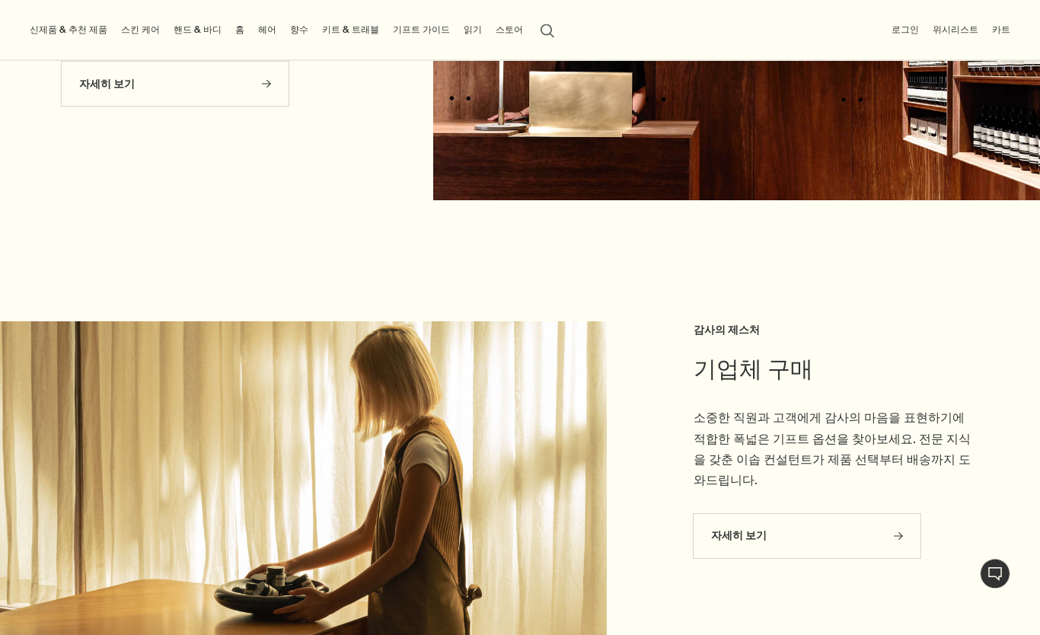
scroll to position [3926, 0]
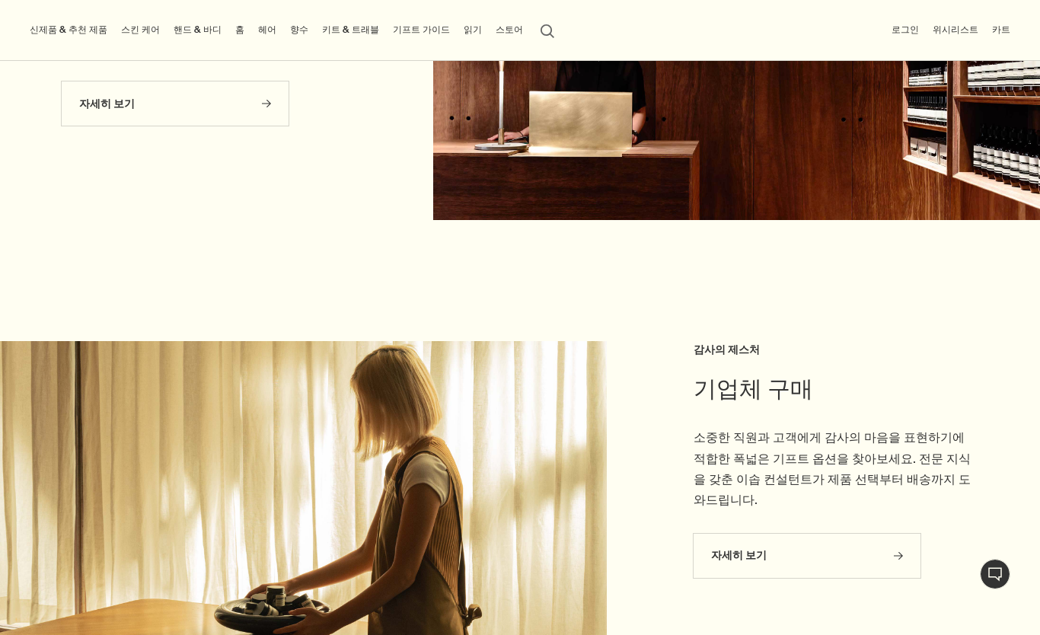
click at [287, 37] on link "향수" at bounding box center [299, 30] width 24 height 19
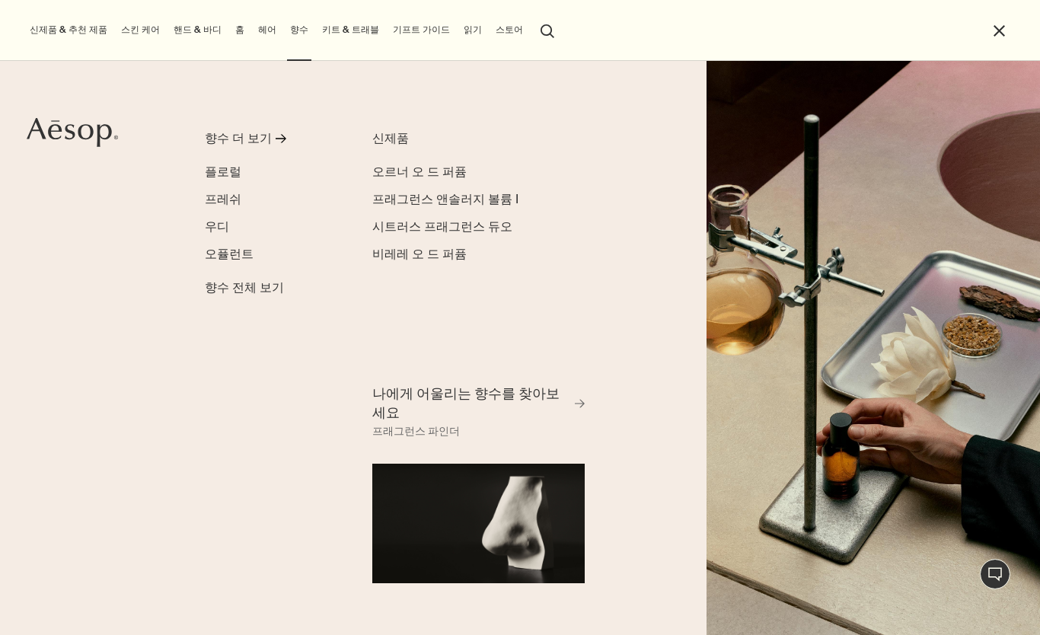
click at [212, 166] on span "플로럴" at bounding box center [223, 172] width 37 height 16
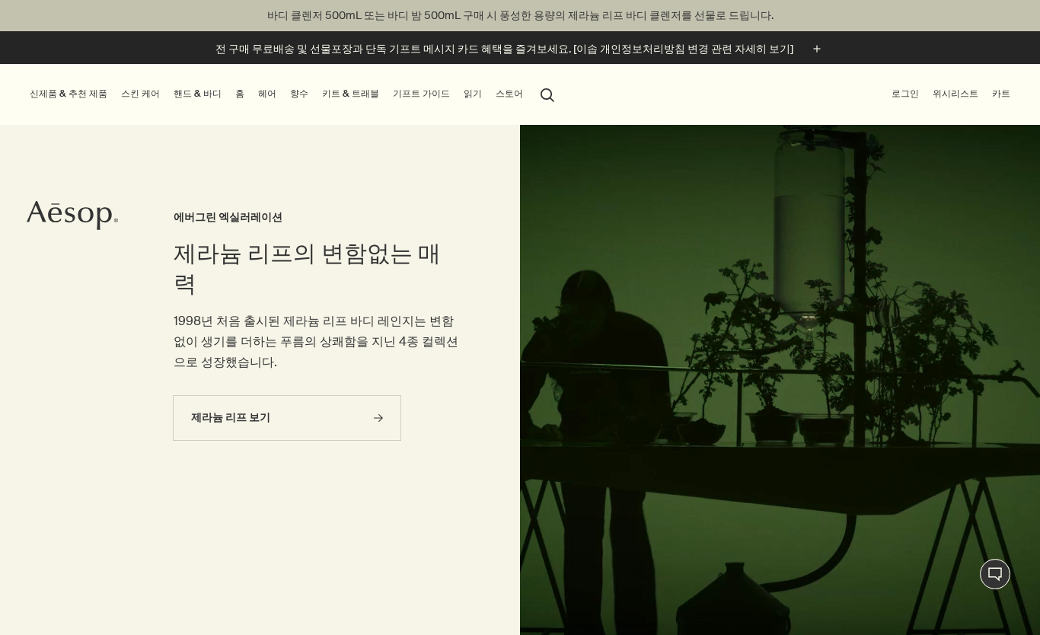
click at [287, 94] on link "향수" at bounding box center [299, 94] width 24 height 19
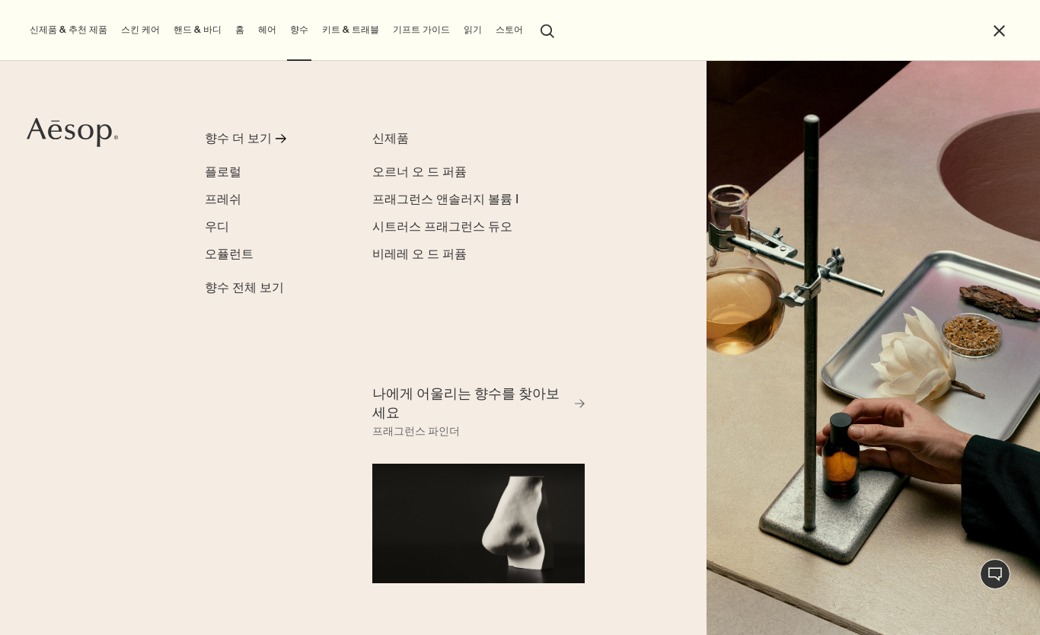
click at [214, 225] on span "우디" at bounding box center [217, 227] width 24 height 16
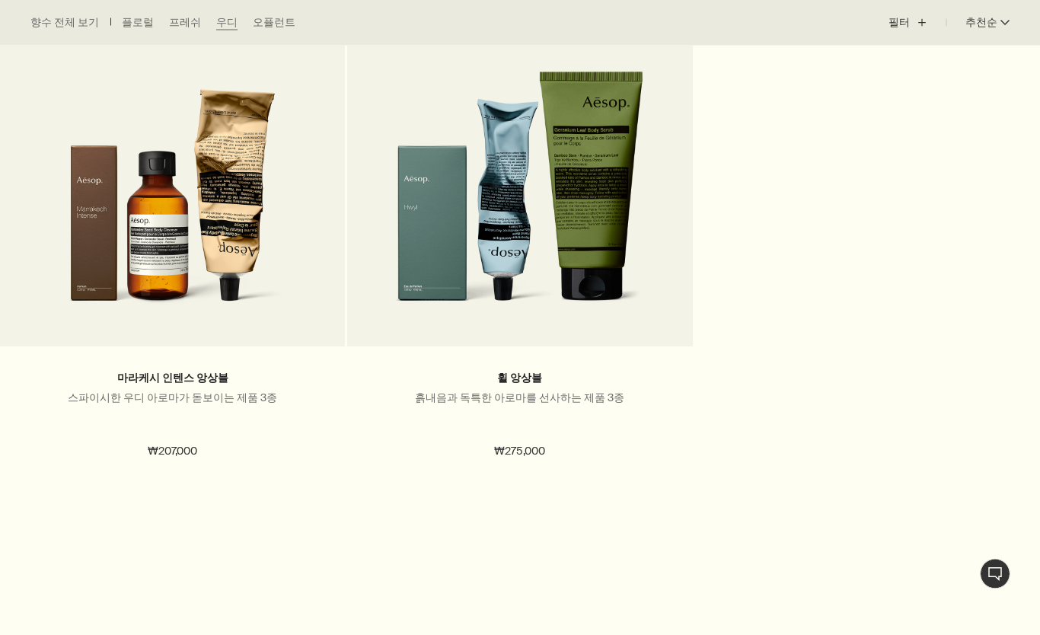
scroll to position [1633, 0]
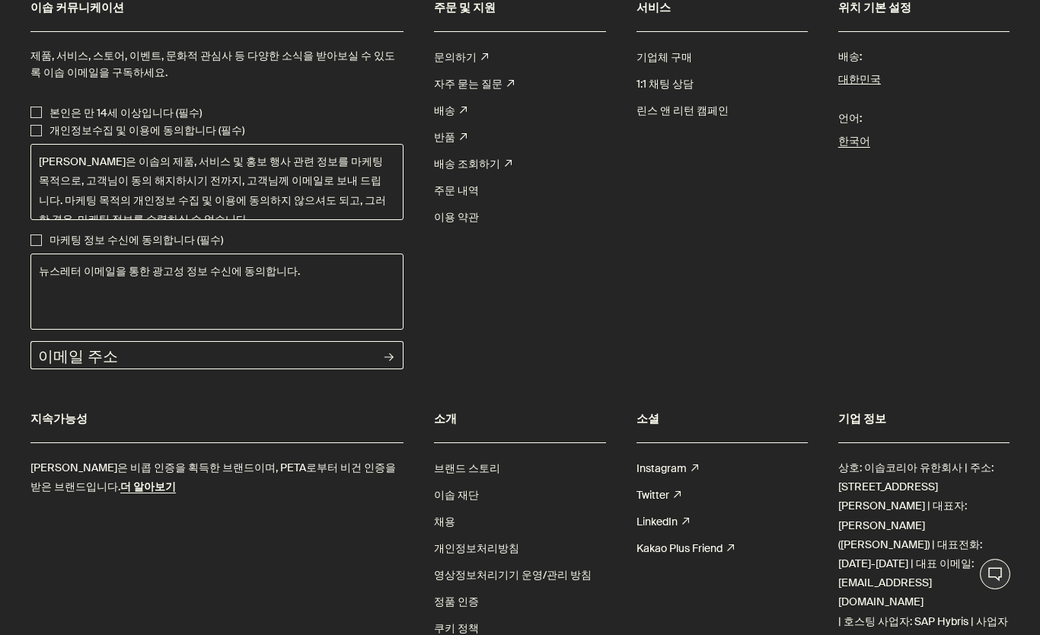
scroll to position [5507, 0]
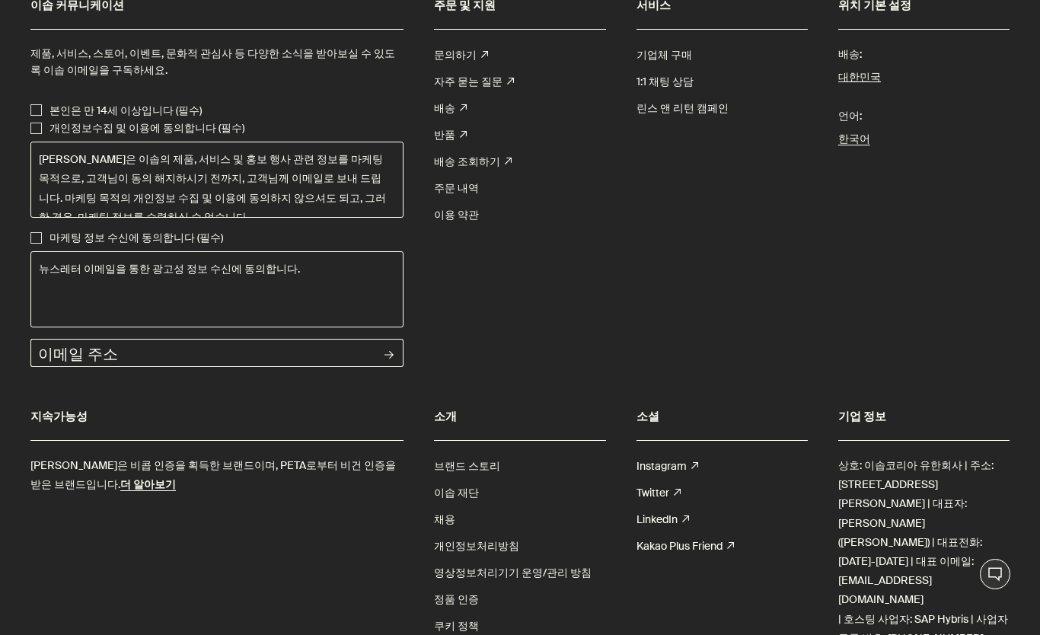
click at [31, 45] on div "제품, 서비스, 스토어, 이벤트, 문화적 관심사 등 다양한 소식을 받아보실 수 있도록 이솝 이메일을 구독하세요. 본인은 만 14세 이상입니다 …" at bounding box center [216, 186] width 373 height 283
